Goal: Task Accomplishment & Management: Manage account settings

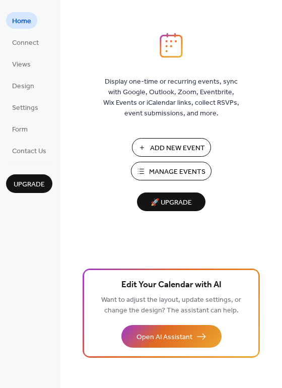
click at [157, 170] on span "Manage Events" at bounding box center [177, 172] width 56 height 11
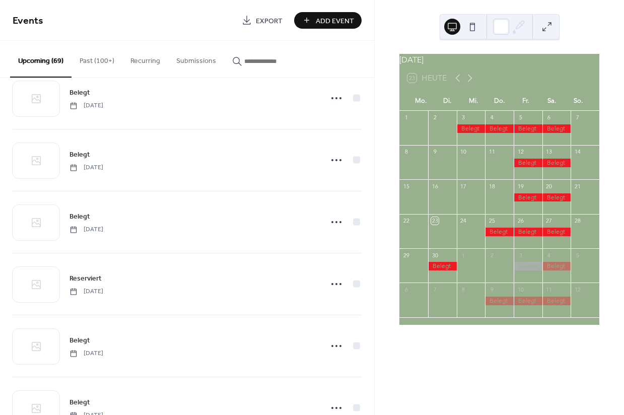
scroll to position [2505, 0]
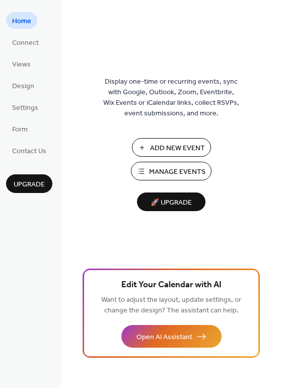
click at [164, 172] on span "Manage Events" at bounding box center [177, 172] width 56 height 11
click at [169, 170] on span "Manage Events" at bounding box center [177, 172] width 56 height 11
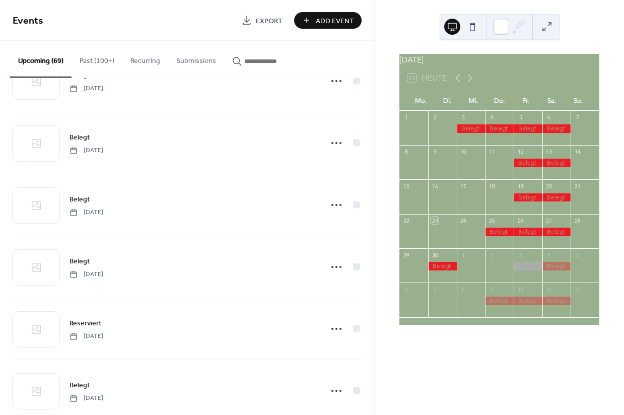
scroll to position [2728, 0]
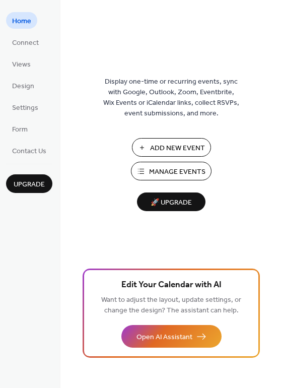
click at [166, 177] on span "Manage Events" at bounding box center [177, 172] width 56 height 11
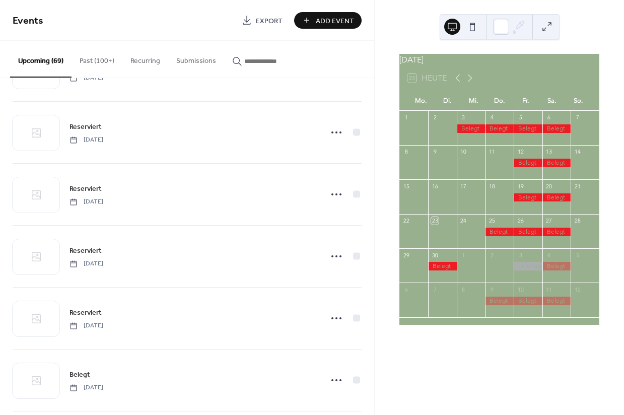
scroll to position [2791, 0]
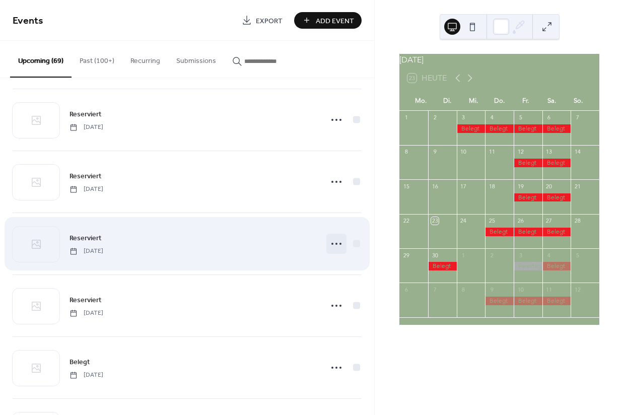
click at [330, 245] on icon at bounding box center [336, 244] width 16 height 16
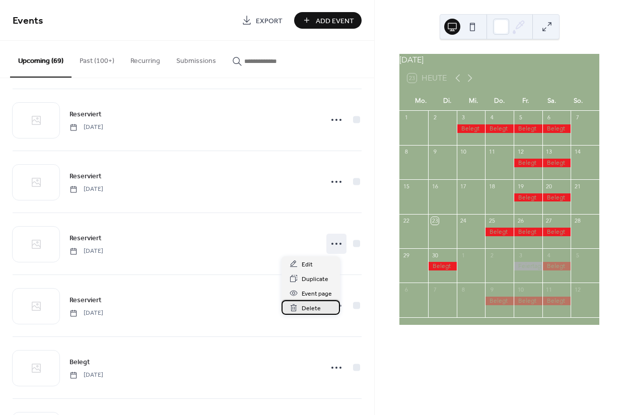
click at [308, 306] on span "Delete" at bounding box center [311, 308] width 19 height 11
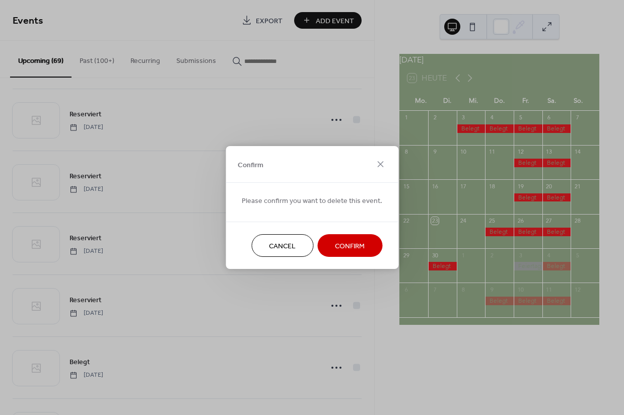
click at [344, 246] on span "Confirm" at bounding box center [350, 246] width 30 height 11
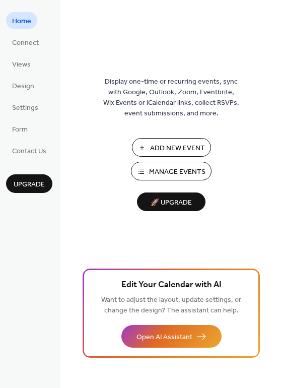
click at [152, 171] on span "Manage Events" at bounding box center [177, 172] width 56 height 11
click at [154, 174] on span "Manage Events" at bounding box center [177, 172] width 56 height 11
click at [152, 173] on span "Manage Events" at bounding box center [177, 172] width 56 height 11
click at [160, 173] on span "Manage Events" at bounding box center [177, 172] width 56 height 11
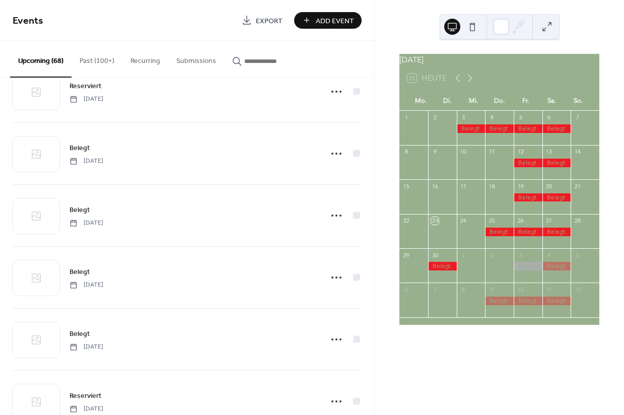
scroll to position [2342, 0]
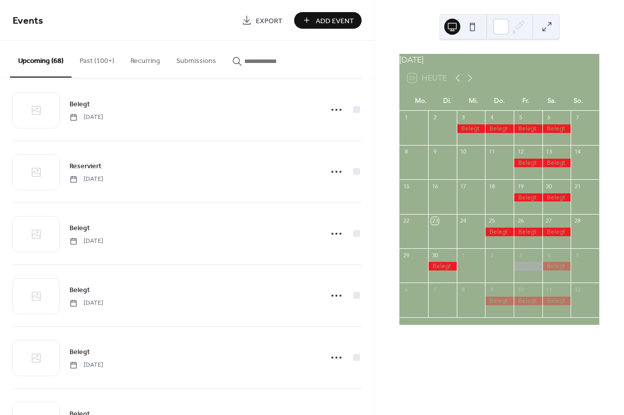
scroll to position [2263, 0]
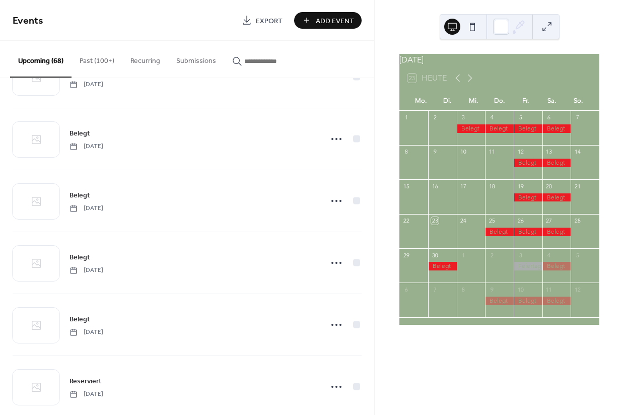
scroll to position [2959, 0]
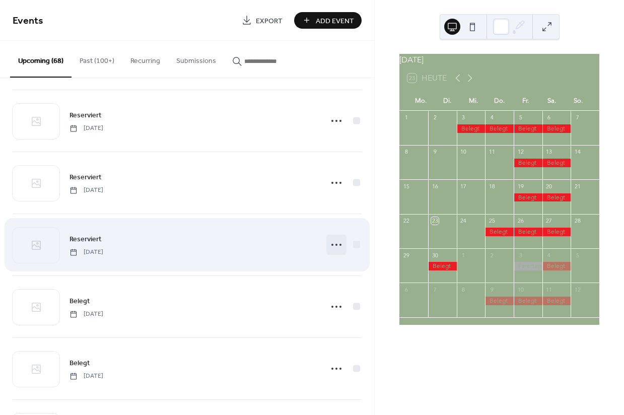
click at [328, 244] on icon at bounding box center [336, 245] width 16 height 16
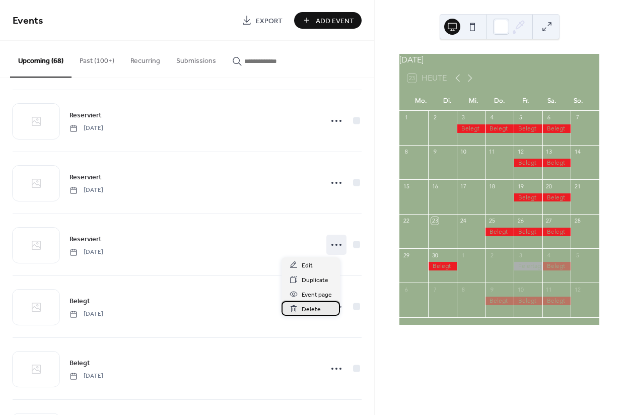
click at [305, 310] on span "Delete" at bounding box center [311, 309] width 19 height 11
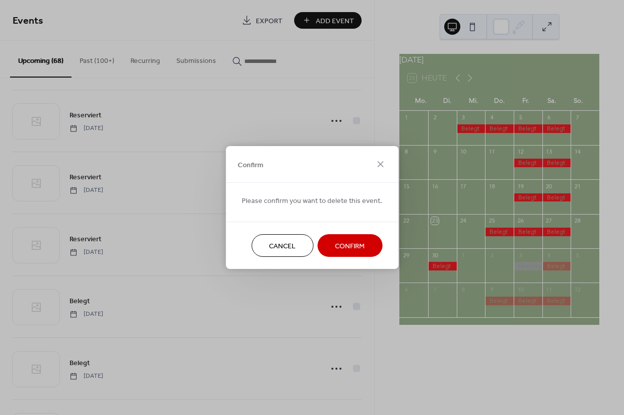
click at [340, 249] on span "Confirm" at bounding box center [350, 246] width 30 height 11
